Goal: Transaction & Acquisition: Purchase product/service

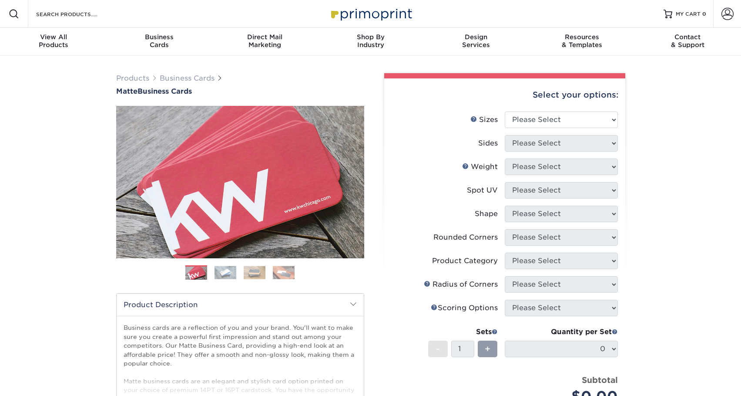
click at [354, 17] on img at bounding box center [370, 13] width 87 height 19
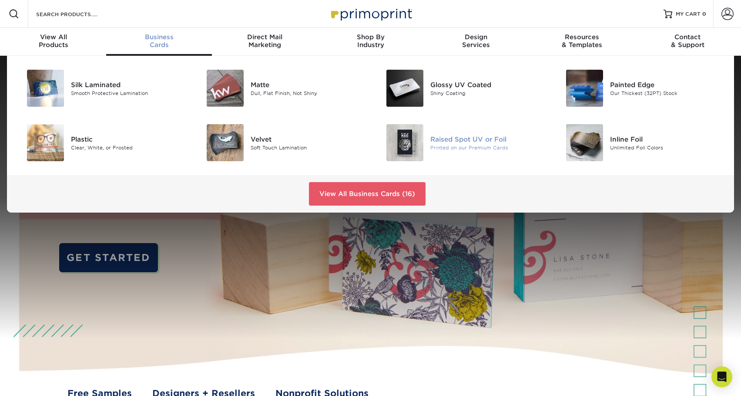
click at [470, 135] on div "Raised Spot UV or Foil" at bounding box center [486, 139] width 113 height 10
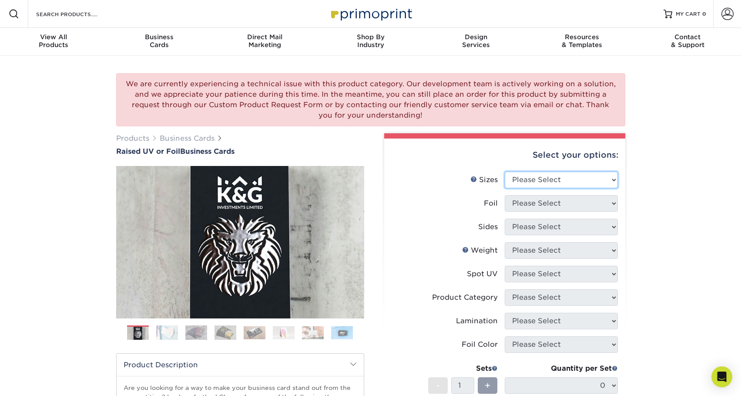
click at [571, 181] on select "Please Select 2" x 3.5" - Standard" at bounding box center [561, 179] width 113 height 17
select select "2.00x3.50"
click at [167, 333] on img at bounding box center [167, 332] width 22 height 15
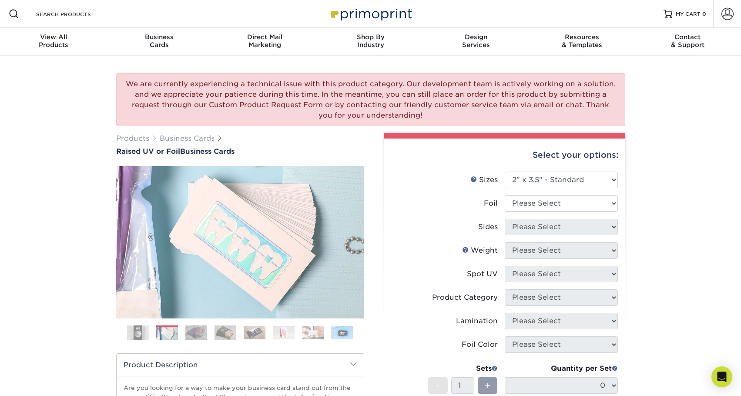
click at [188, 331] on img at bounding box center [196, 332] width 22 height 15
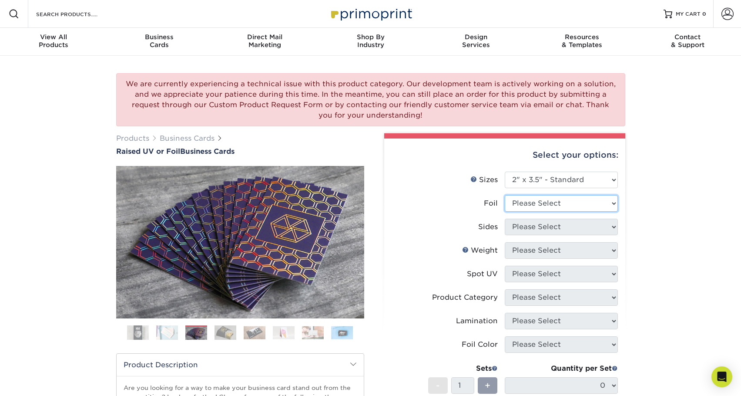
click at [533, 200] on select "Please Select No Yes" at bounding box center [561, 203] width 113 height 17
select select "1"
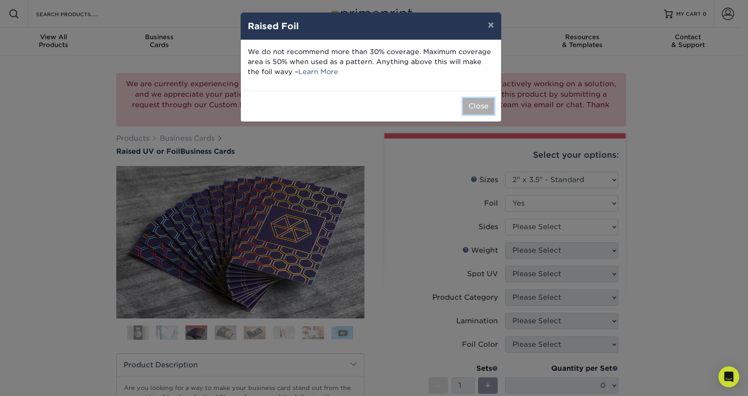
click at [474, 107] on button "Close" at bounding box center [478, 106] width 31 height 17
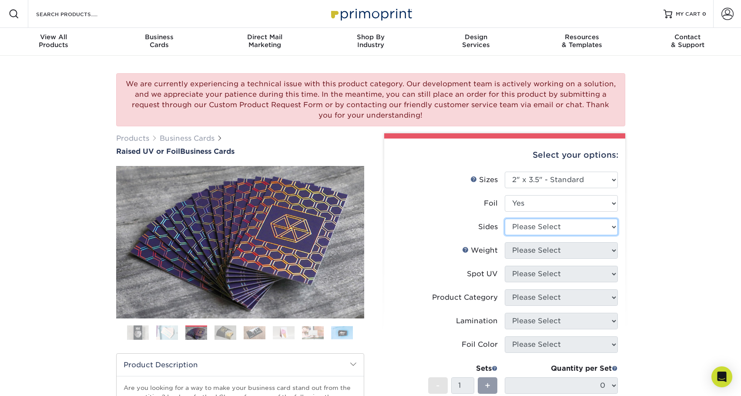
click at [531, 225] on select "Please Select Print Both Sides - Foil Both Sides Print Both Sides - Foil Front …" at bounding box center [561, 226] width 113 height 17
select select "e9e9dfb3-fba1-4d60-972c-fd9ca5904d33"
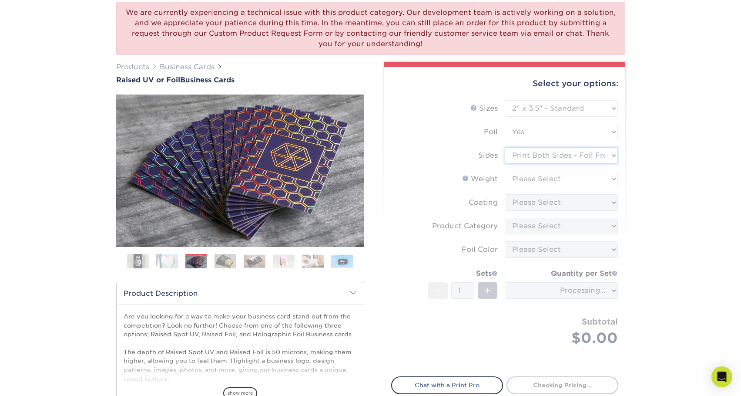
scroll to position [89, 0]
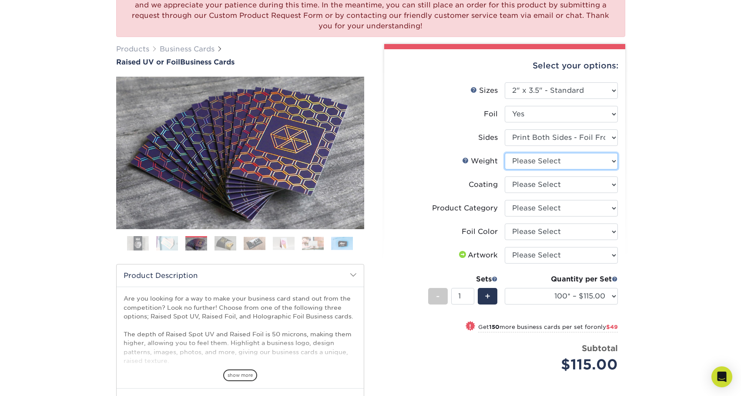
click at [588, 162] on select "Please Select 16PT" at bounding box center [561, 161] width 113 height 17
select select "16PT"
click at [592, 183] on select at bounding box center [561, 184] width 113 height 17
click at [561, 235] on select "Please Select Silver Foil Gold Foil Holographic Foil" at bounding box center [561, 231] width 113 height 17
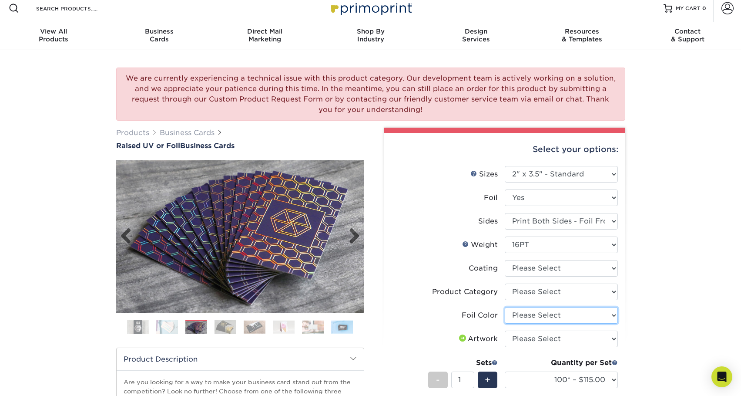
scroll to position [0, 0]
